Goal: Information Seeking & Learning: Learn about a topic

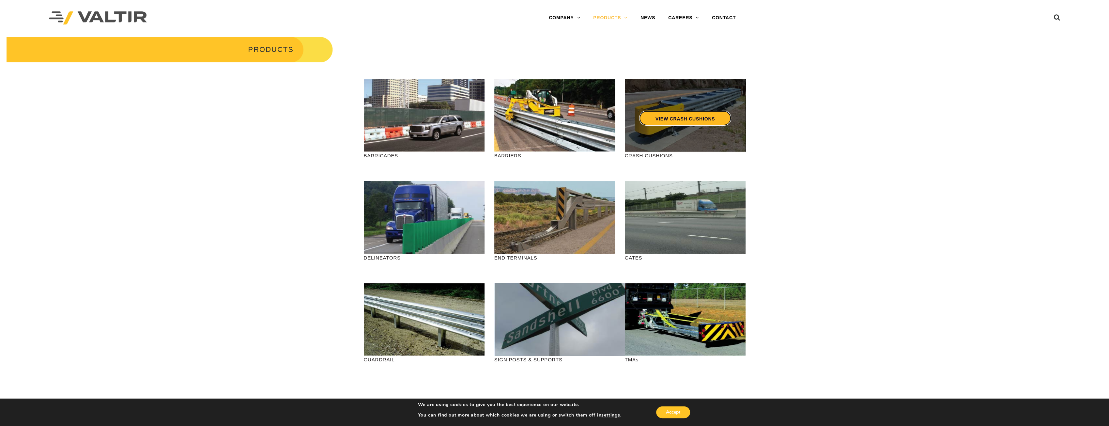
click at [691, 113] on link "VIEW CRASH CUSHIONS" at bounding box center [685, 118] width 92 height 15
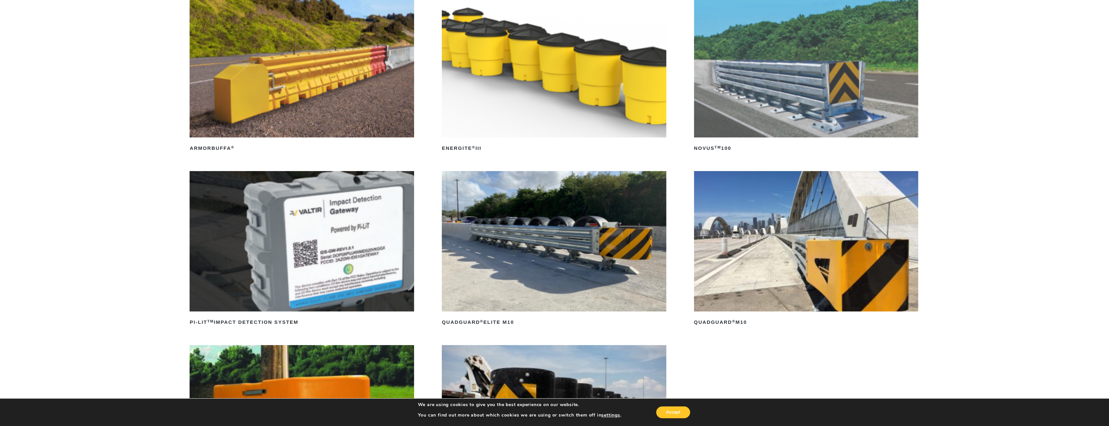
scroll to position [131, 0]
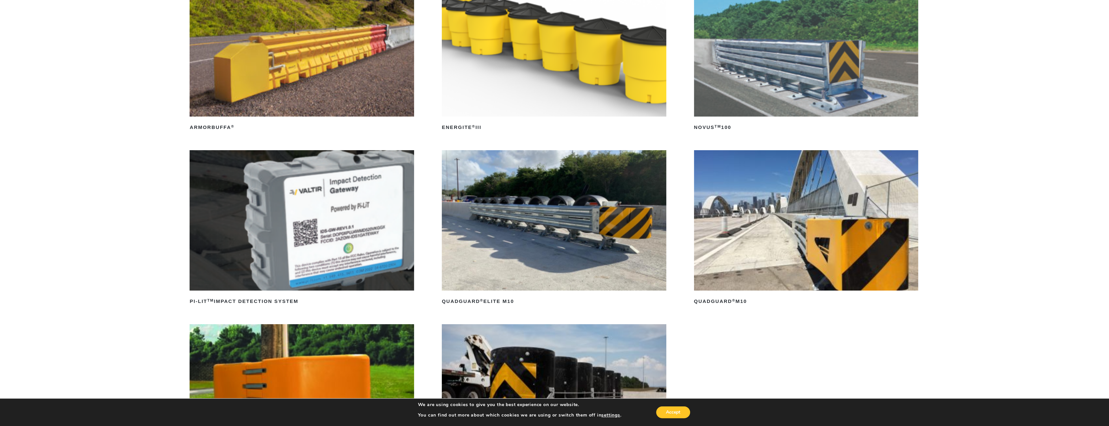
click at [799, 242] on img at bounding box center [806, 220] width 225 height 140
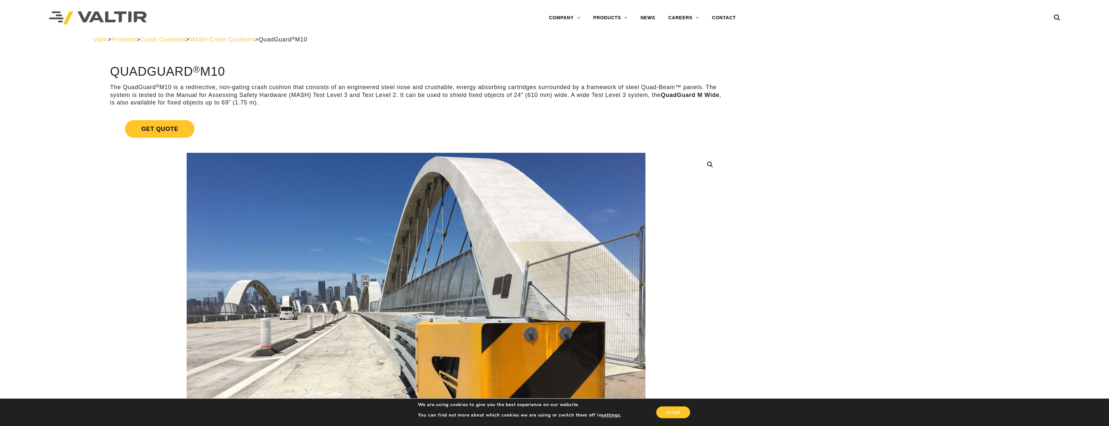
click at [235, 38] on span "MASH Crash Cushions" at bounding box center [222, 39] width 65 height 7
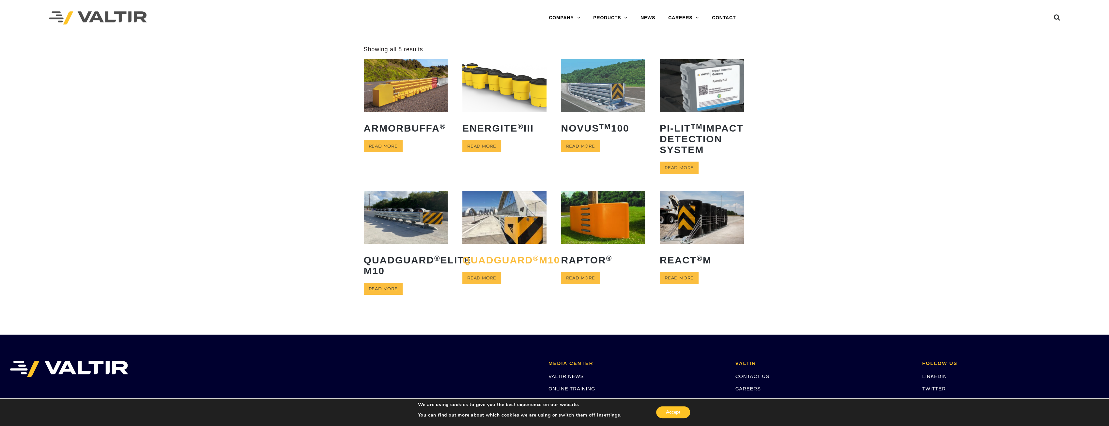
click at [478, 270] on h2 "QuadGuard ® M10" at bounding box center [505, 260] width 84 height 21
click at [388, 295] on link "Read more" at bounding box center [383, 289] width 39 height 12
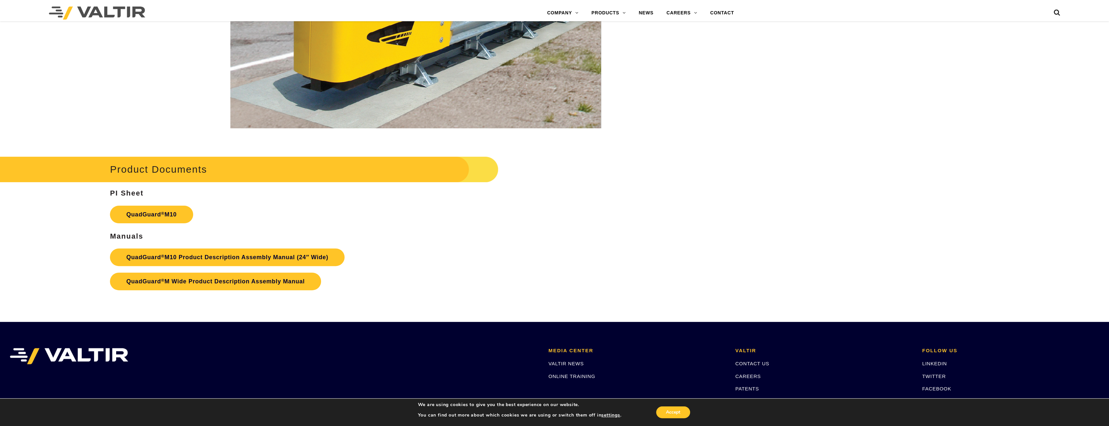
scroll to position [3525, 0]
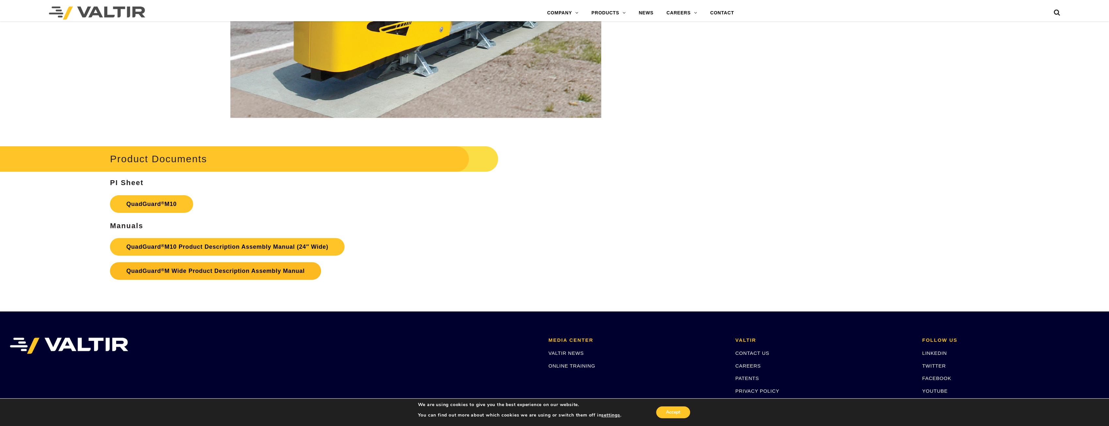
click at [249, 271] on link "QuadGuard ® M Wide Product Description Assembly Manual" at bounding box center [215, 271] width 211 height 18
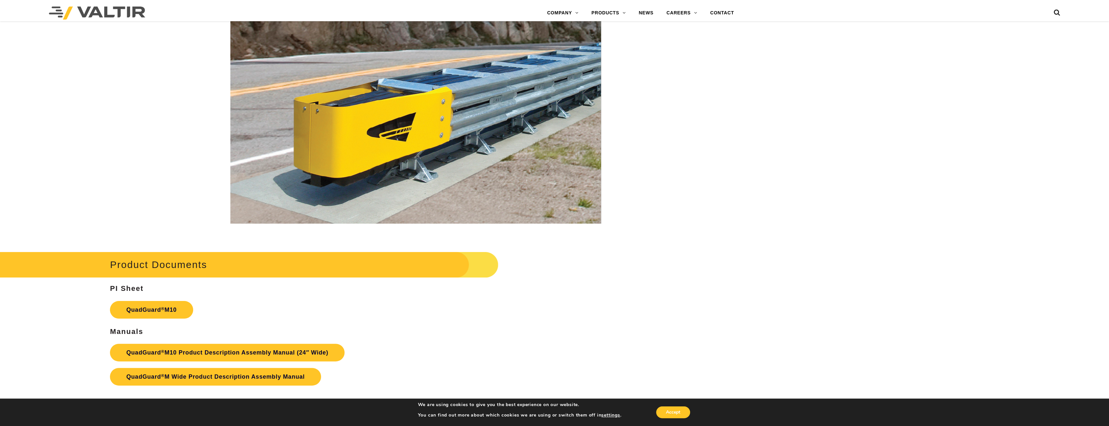
scroll to position [3362, 0]
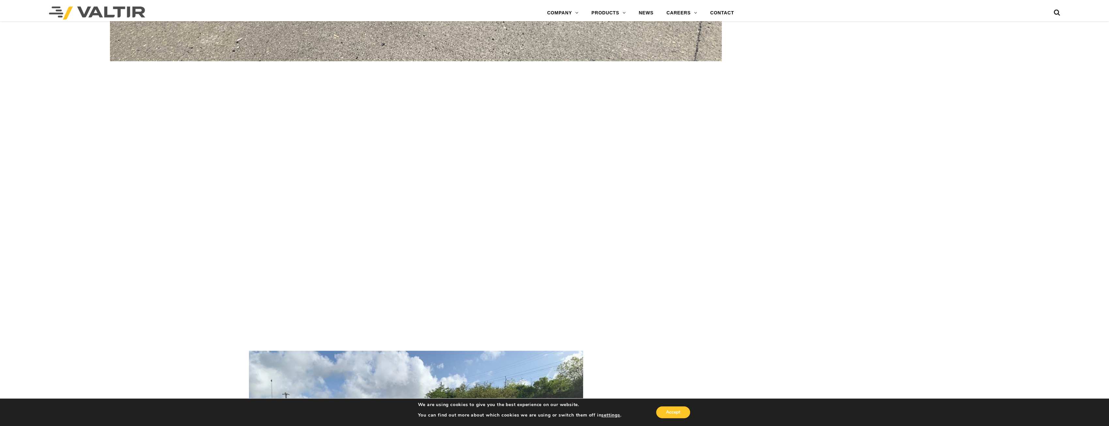
scroll to position [1534, 0]
